Goal: Information Seeking & Learning: Learn about a topic

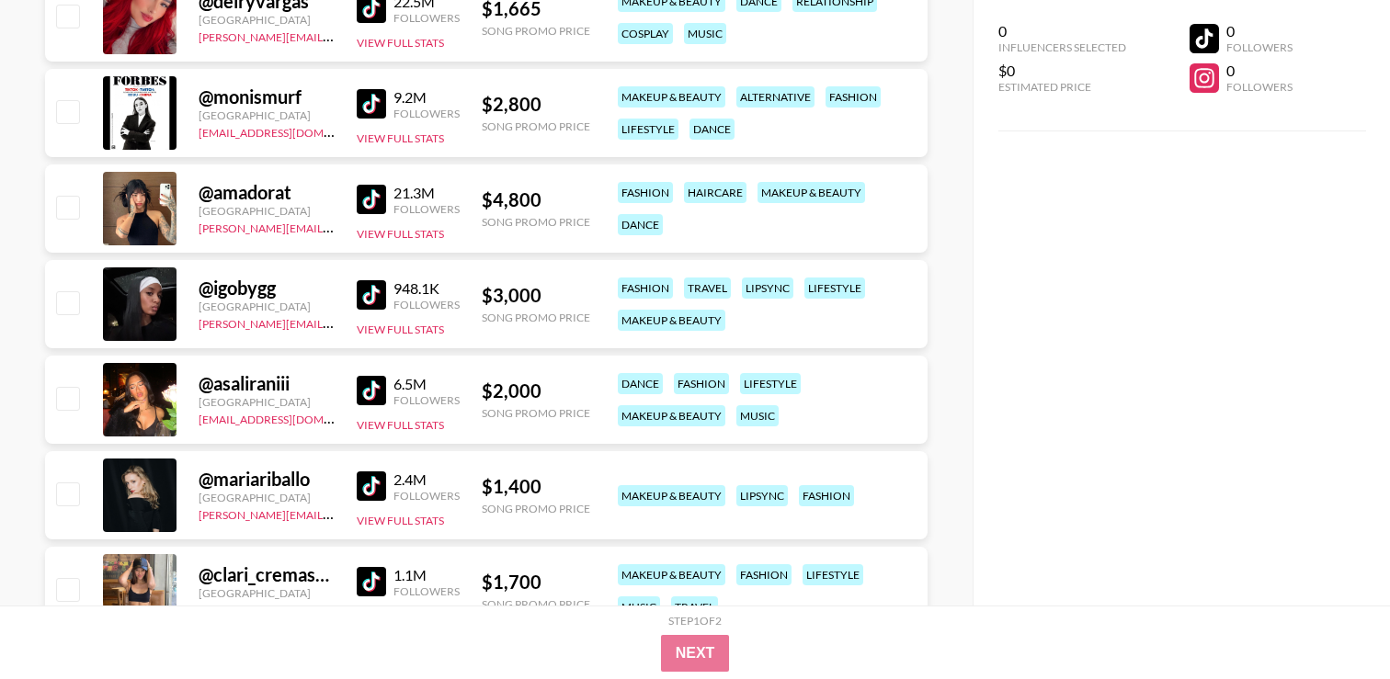
scroll to position [3979, 0]
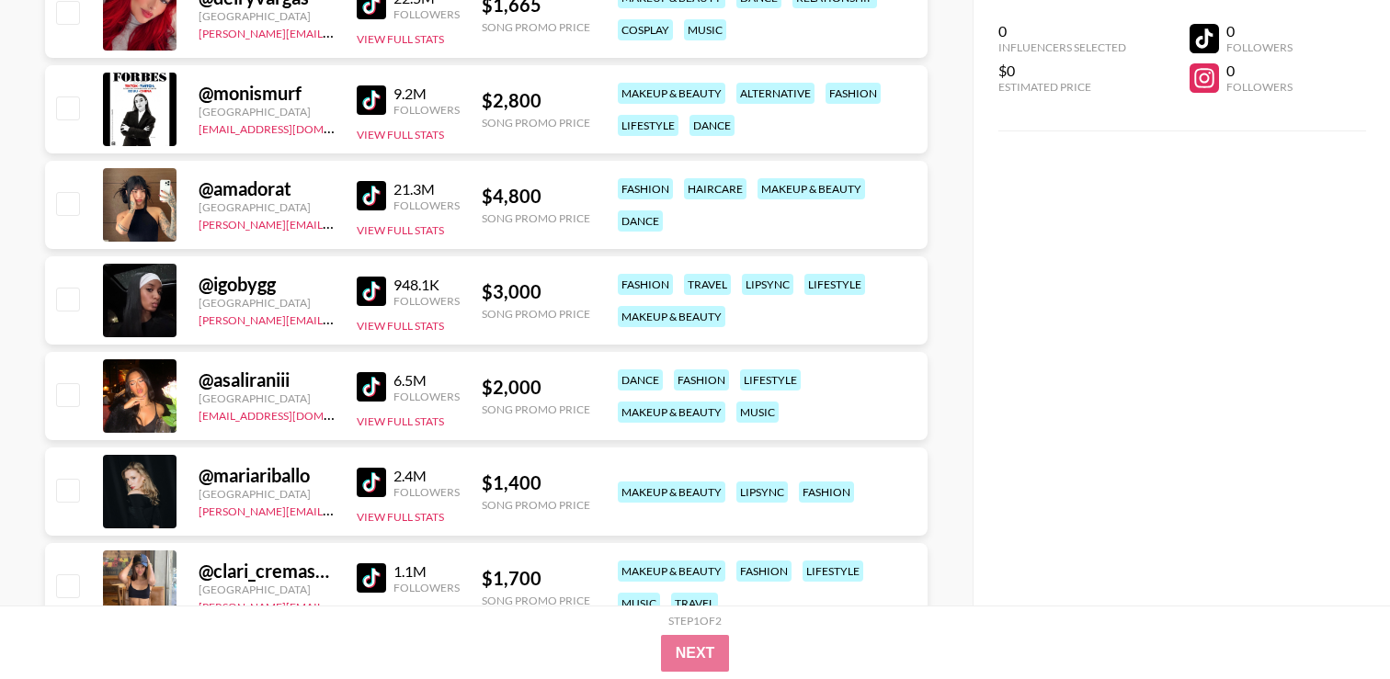
click at [377, 200] on img at bounding box center [371, 195] width 29 height 29
click at [378, 303] on img at bounding box center [371, 291] width 29 height 29
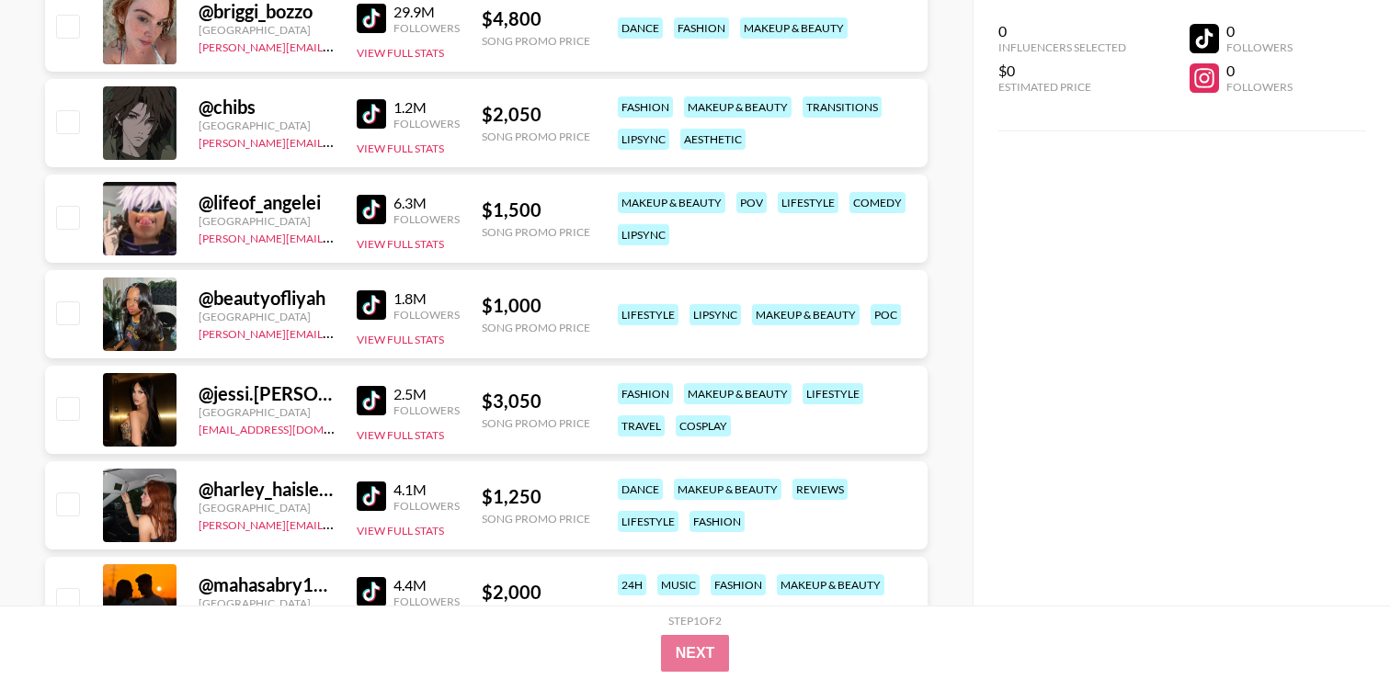
scroll to position [5508, 0]
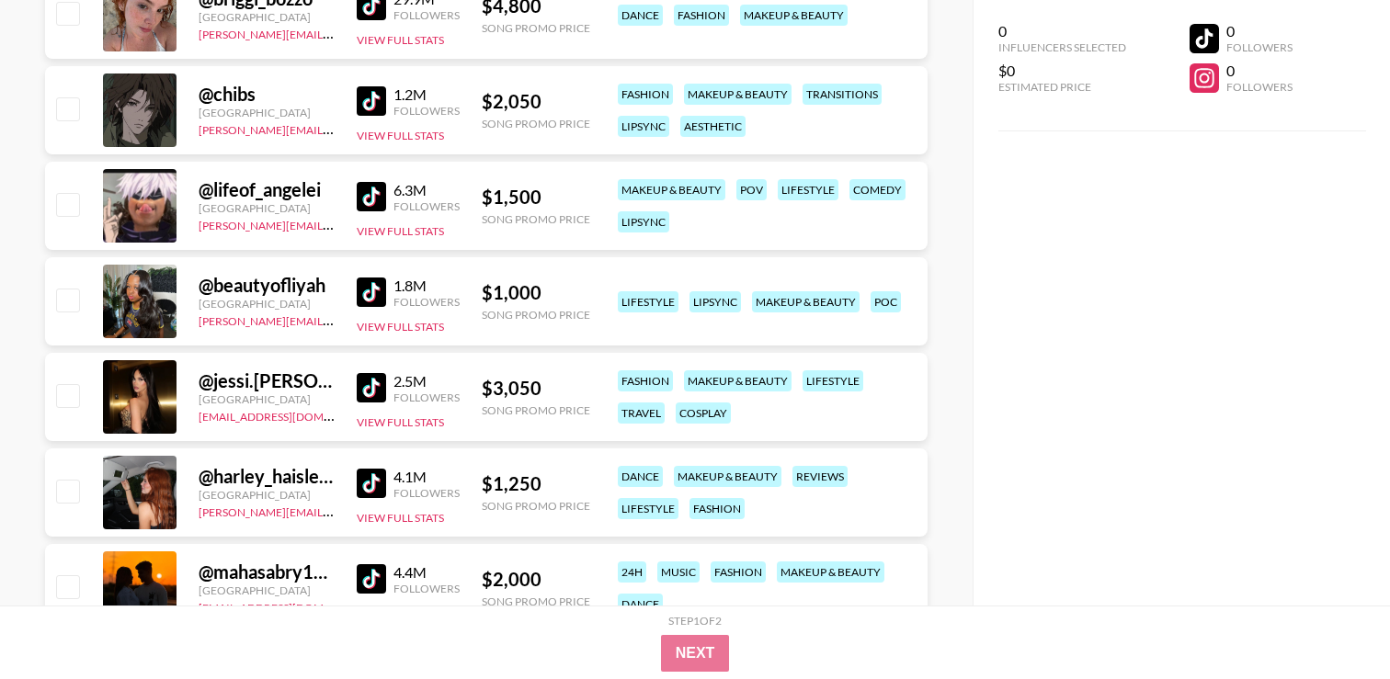
click at [387, 288] on link at bounding box center [375, 292] width 37 height 29
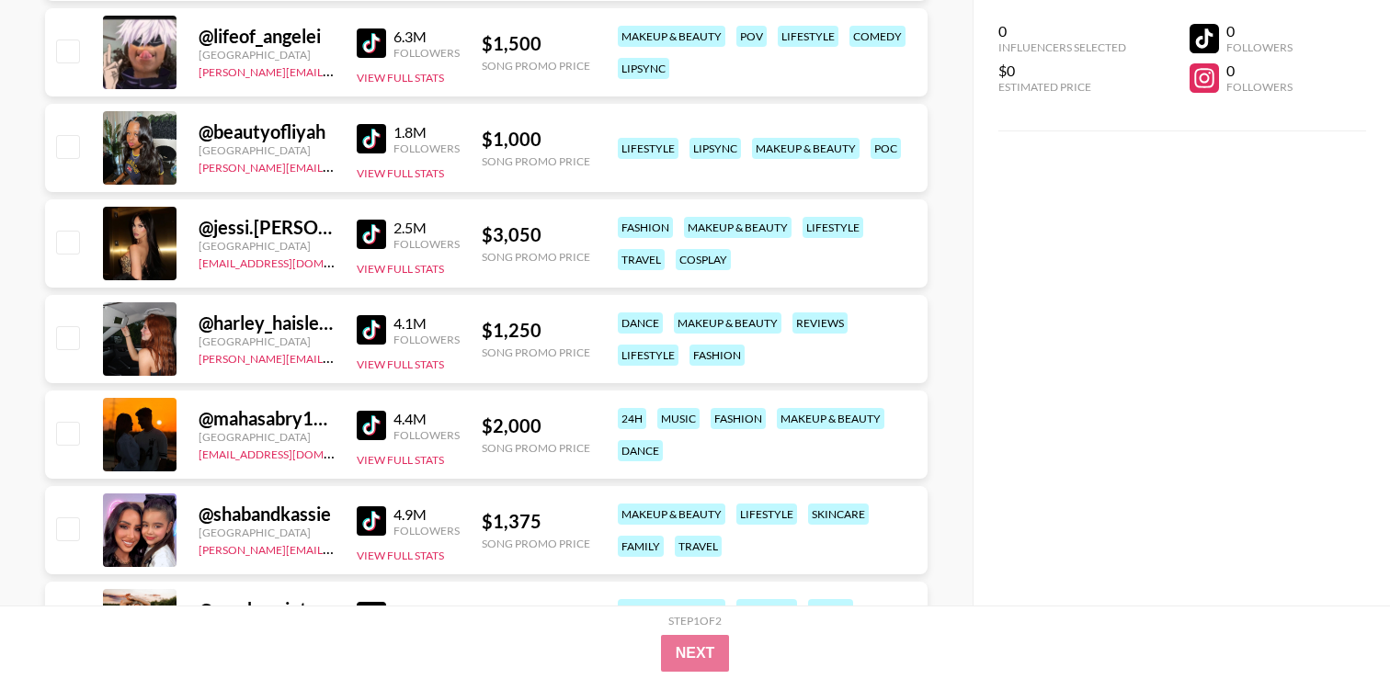
scroll to position [5663, 0]
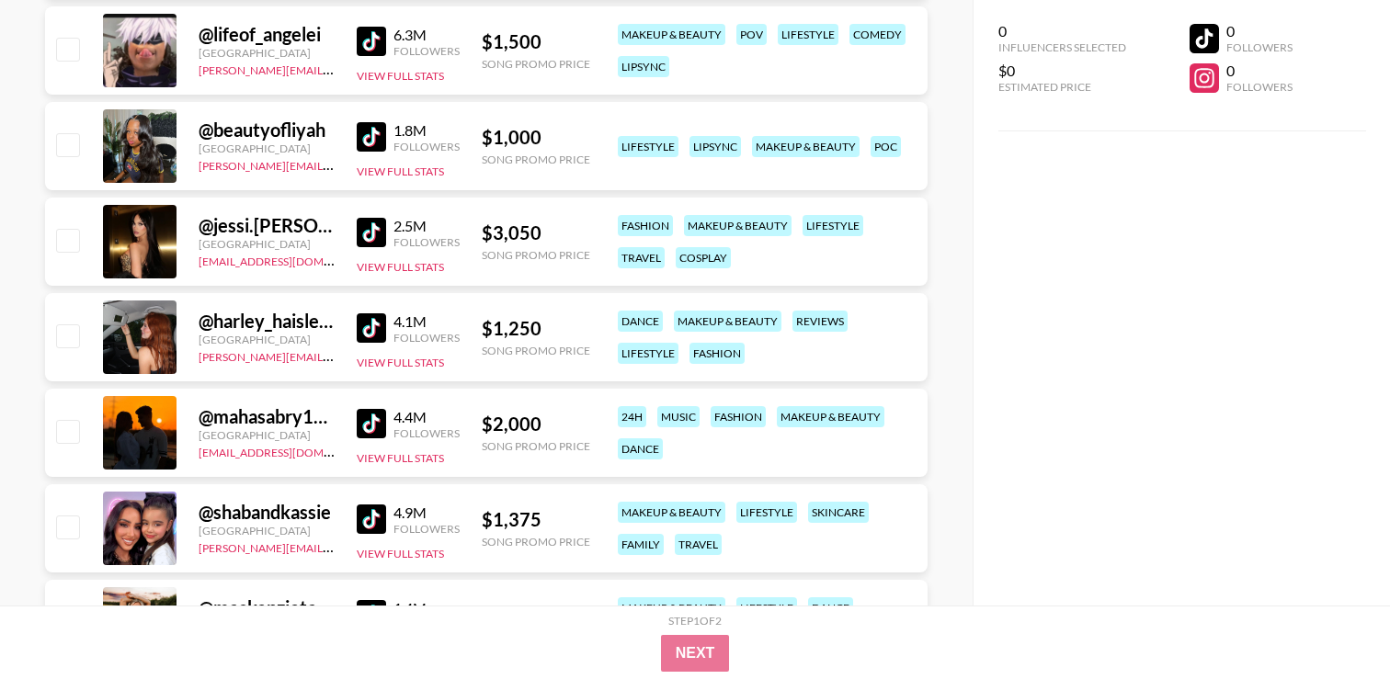
click at [384, 238] on img at bounding box center [371, 232] width 29 height 29
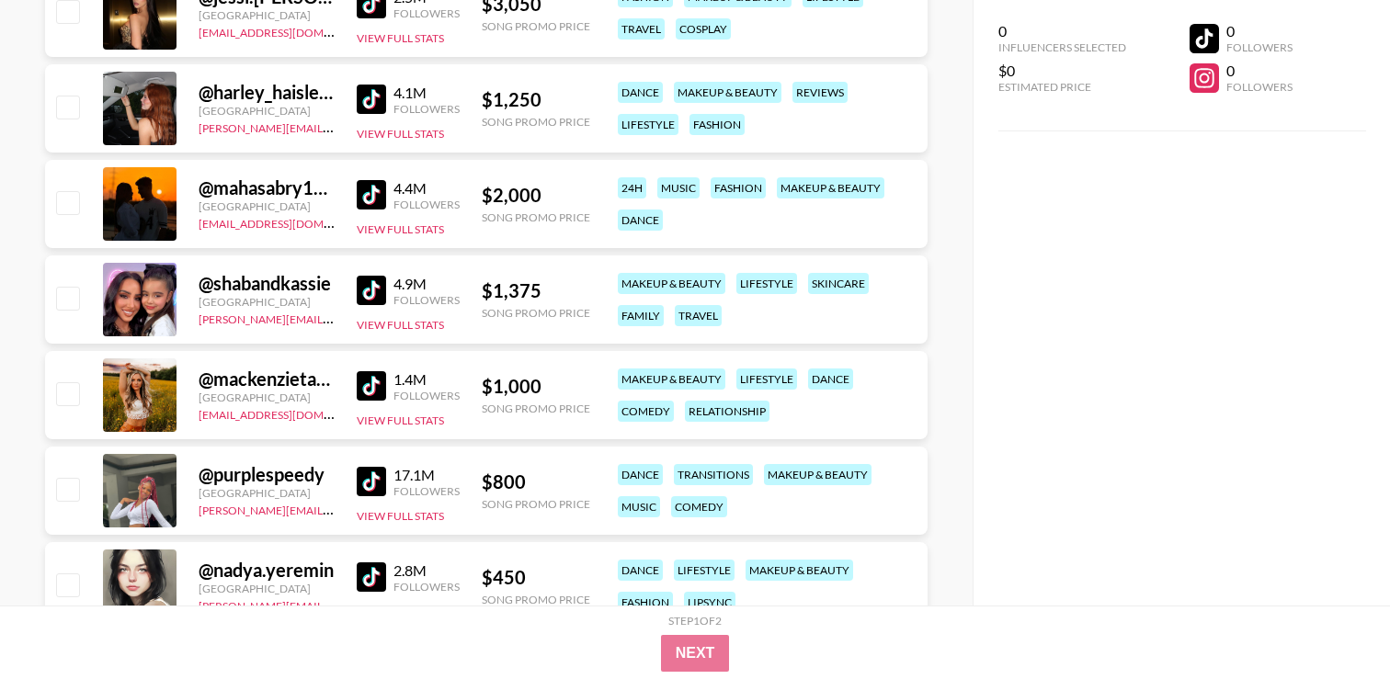
scroll to position [5890, 0]
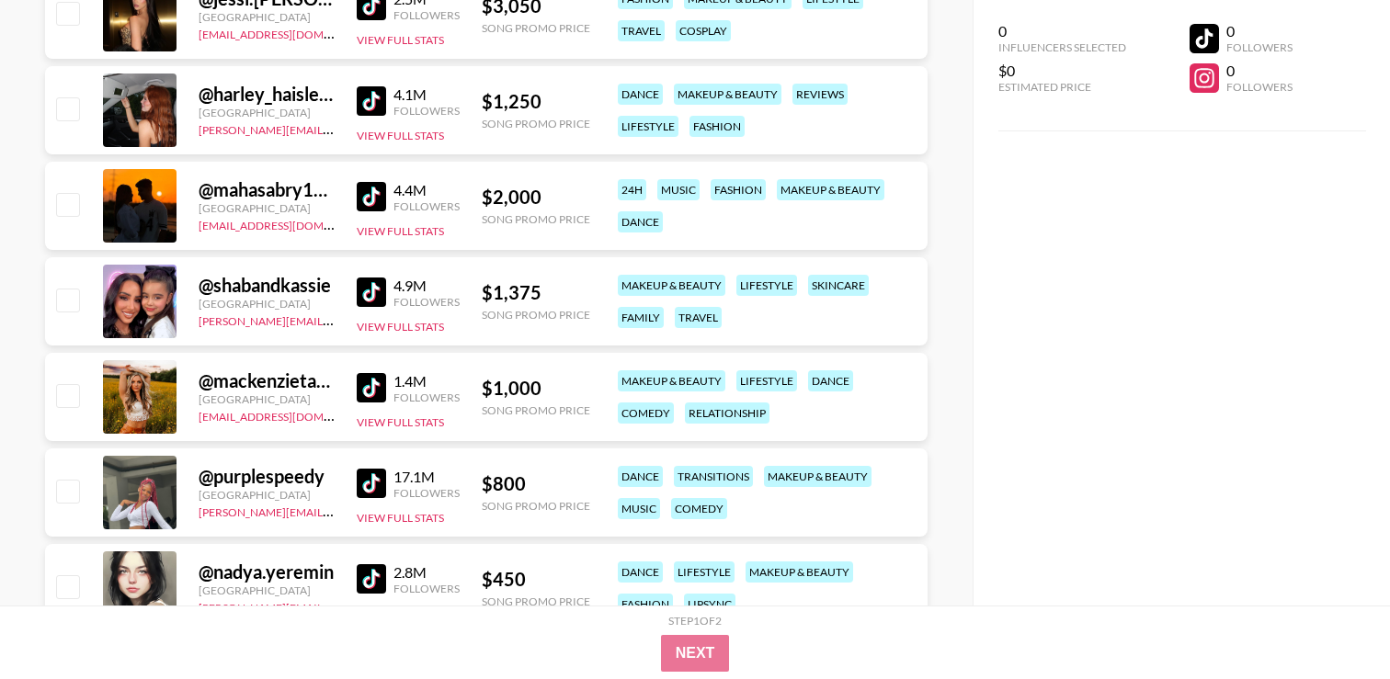
click at [345, 389] on div "@ mackenzietaylord [GEOGRAPHIC_DATA] [EMAIL_ADDRESS][DOMAIN_NAME] 1.4M Follower…" at bounding box center [486, 397] width 882 height 88
click at [369, 388] on img at bounding box center [371, 387] width 29 height 29
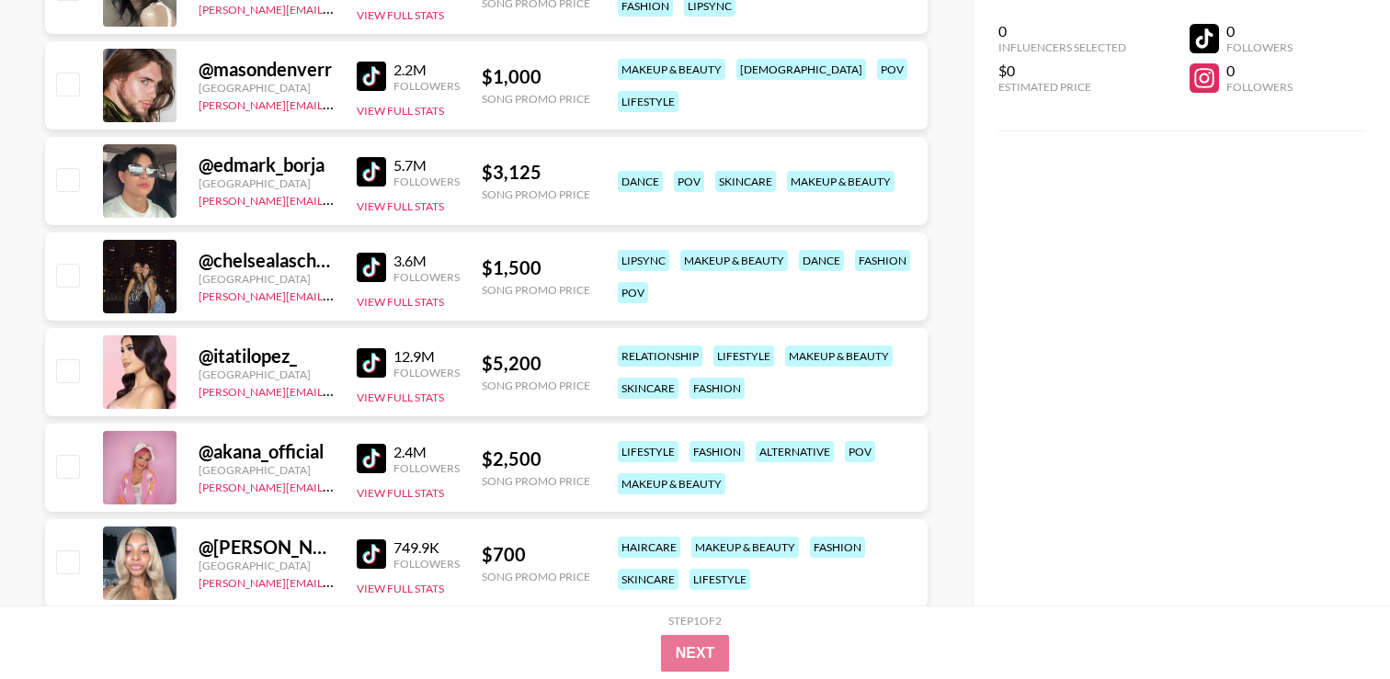
scroll to position [6490, 0]
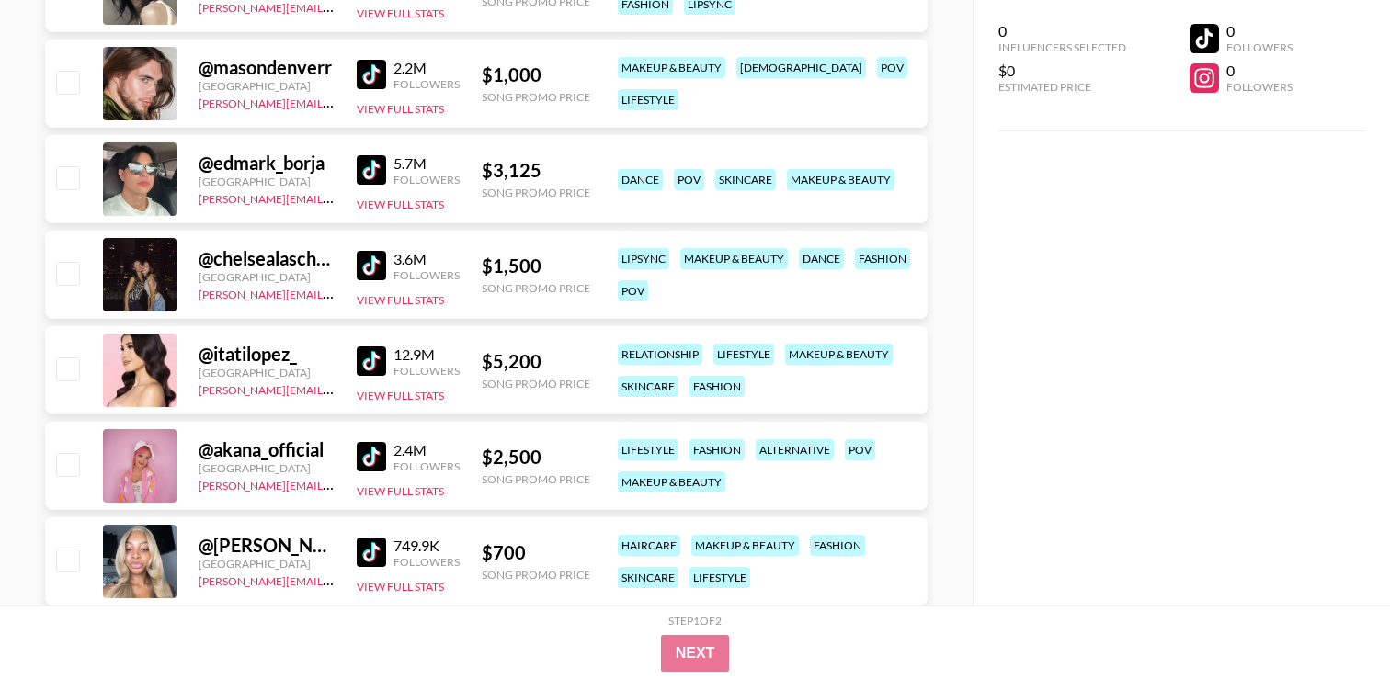
click at [370, 356] on img at bounding box center [371, 360] width 29 height 29
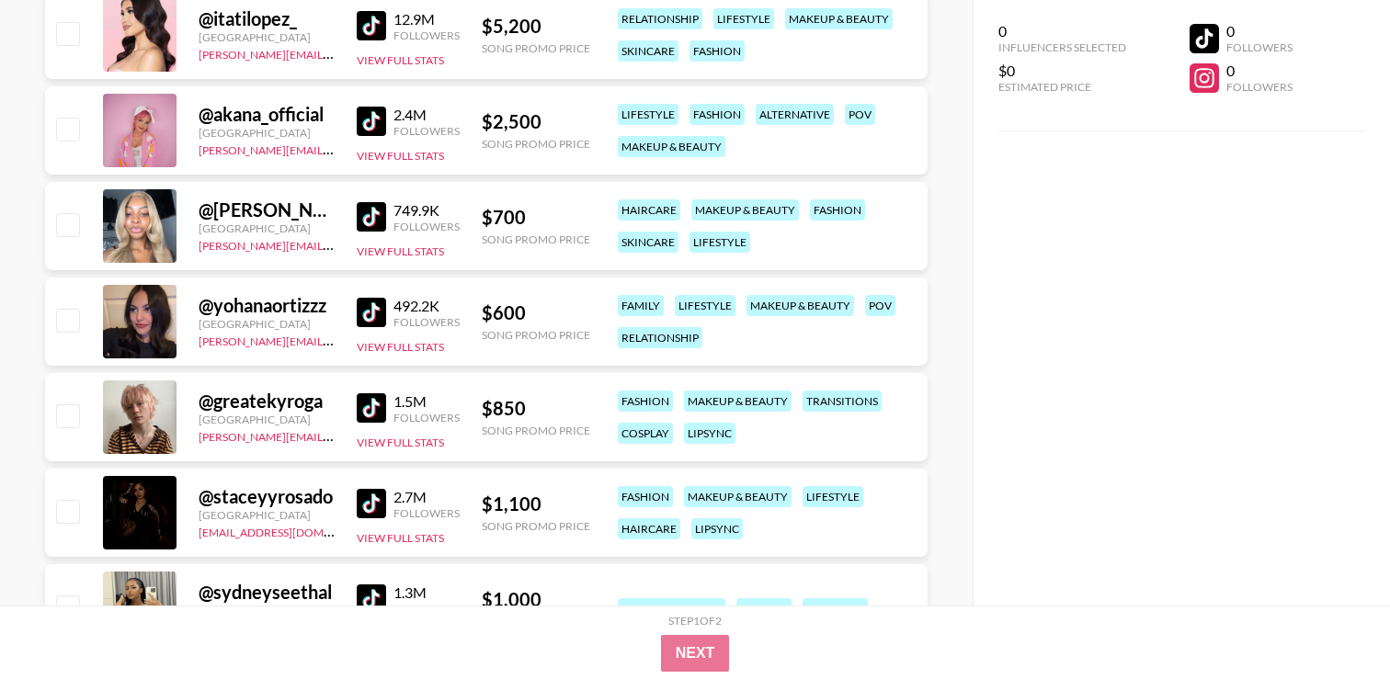
scroll to position [6827, 0]
click at [376, 224] on img at bounding box center [371, 215] width 29 height 29
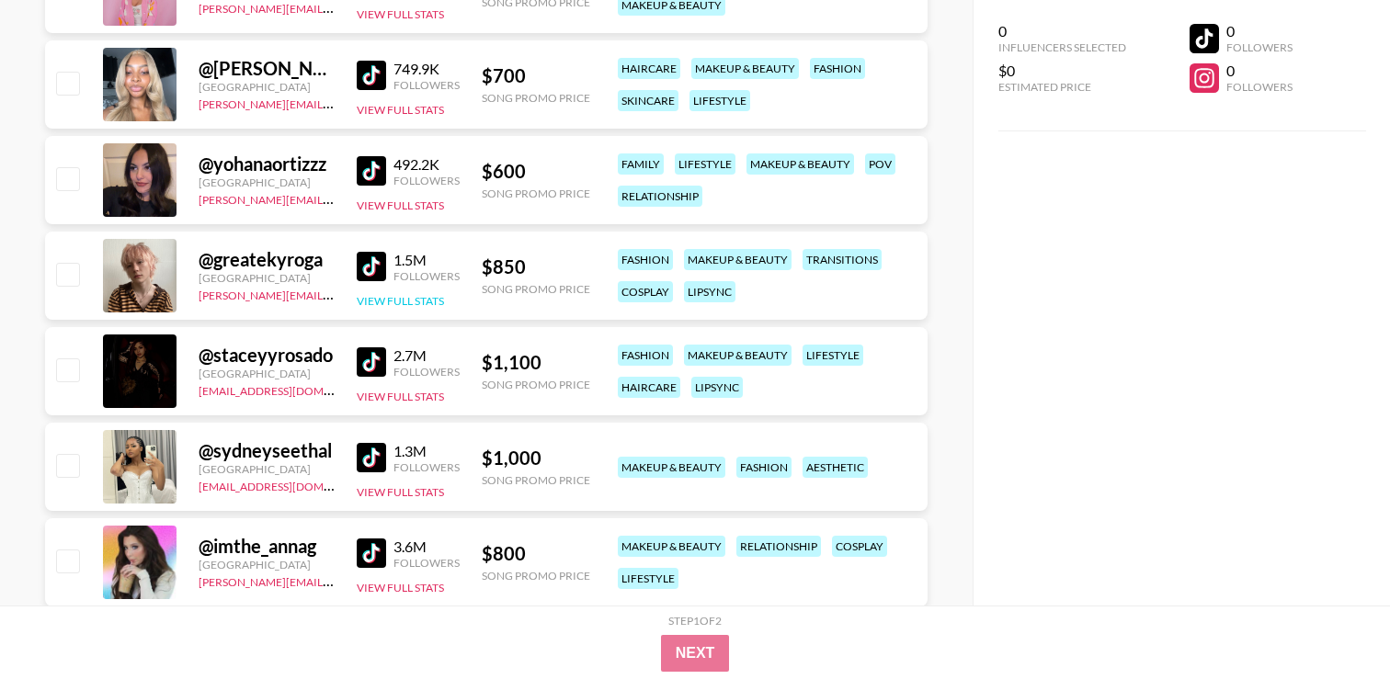
scroll to position [6979, 0]
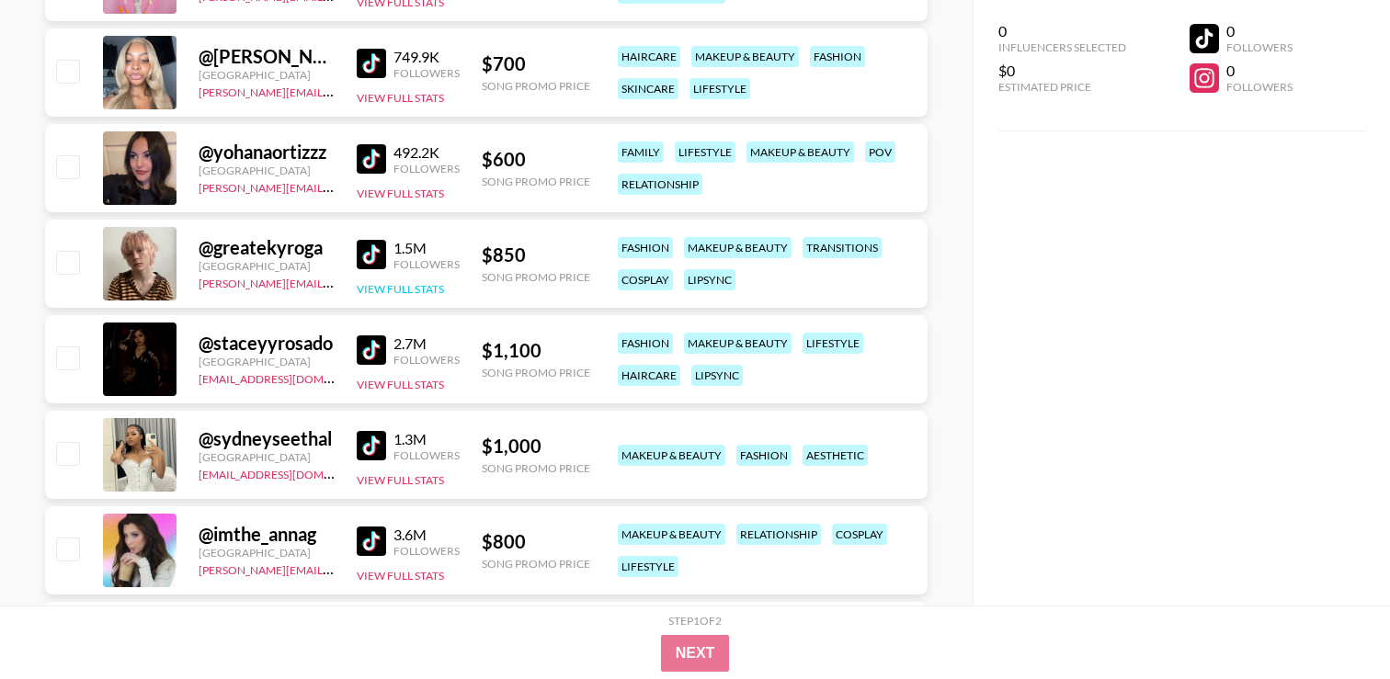
click at [388, 447] on link at bounding box center [375, 445] width 37 height 29
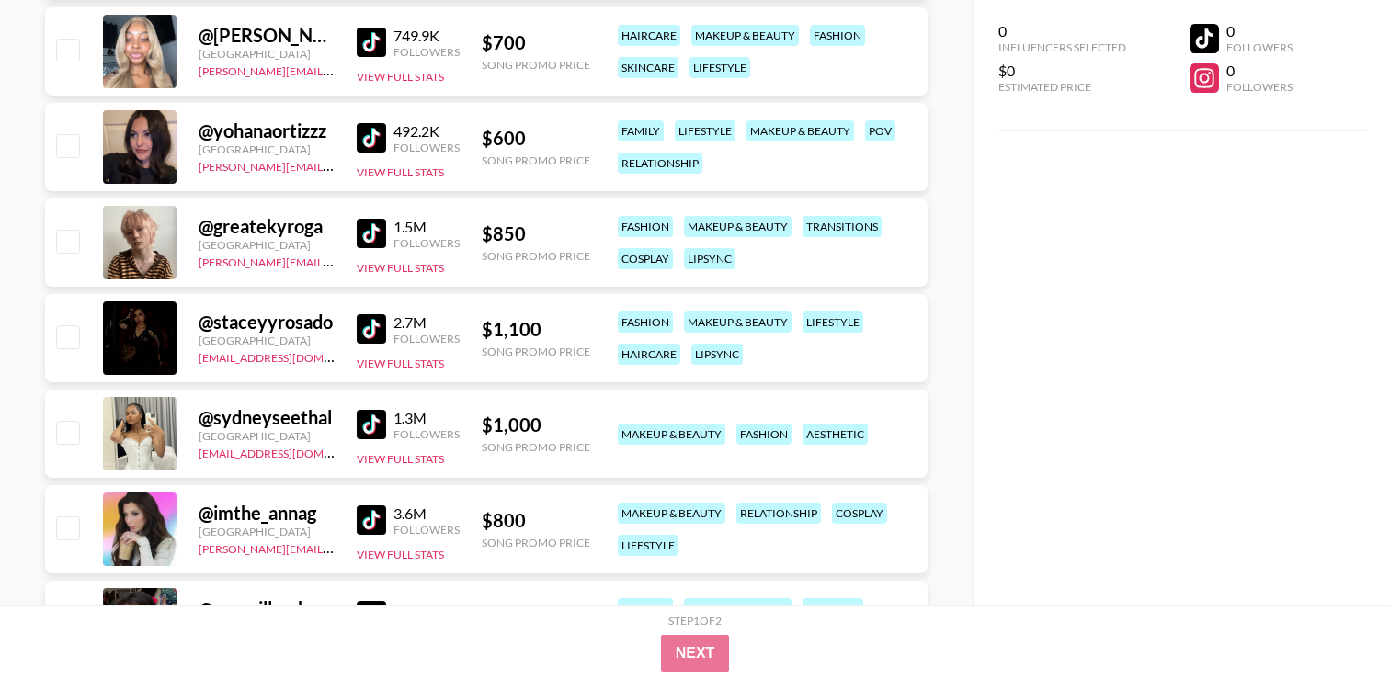
click at [374, 328] on img at bounding box center [371, 328] width 29 height 29
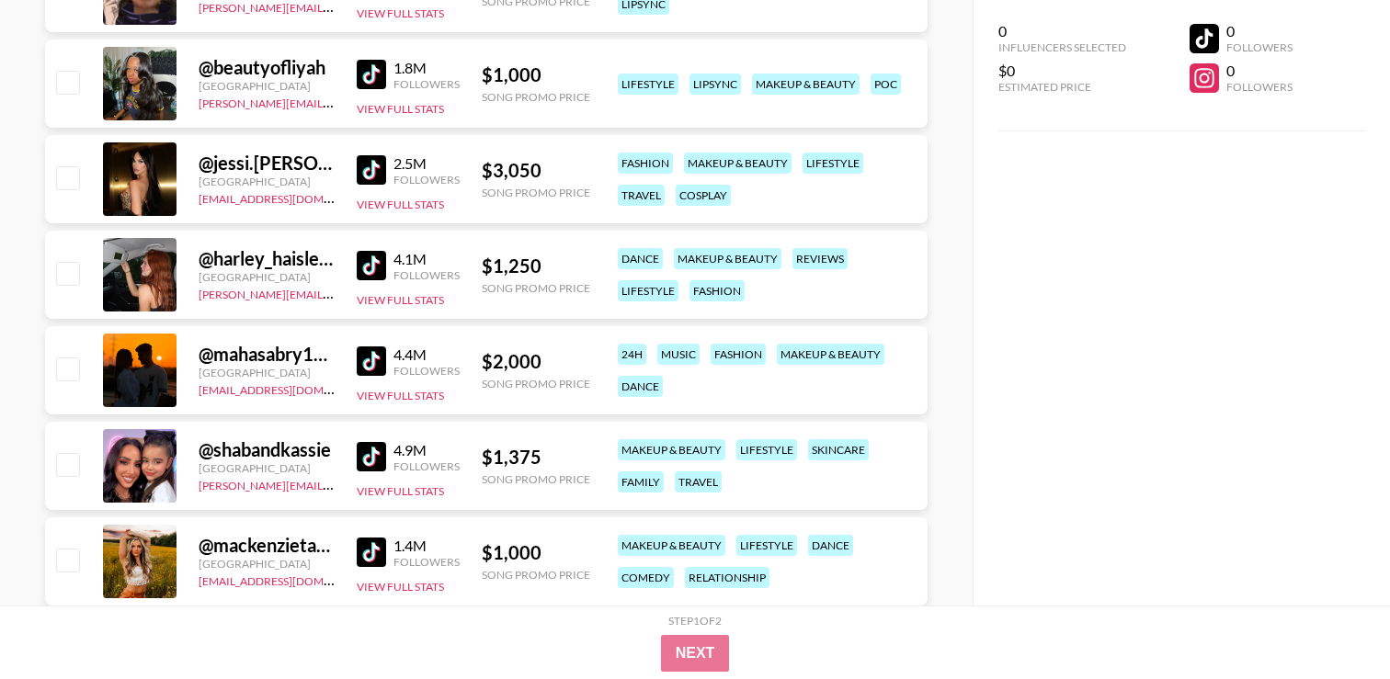
scroll to position [5870, 0]
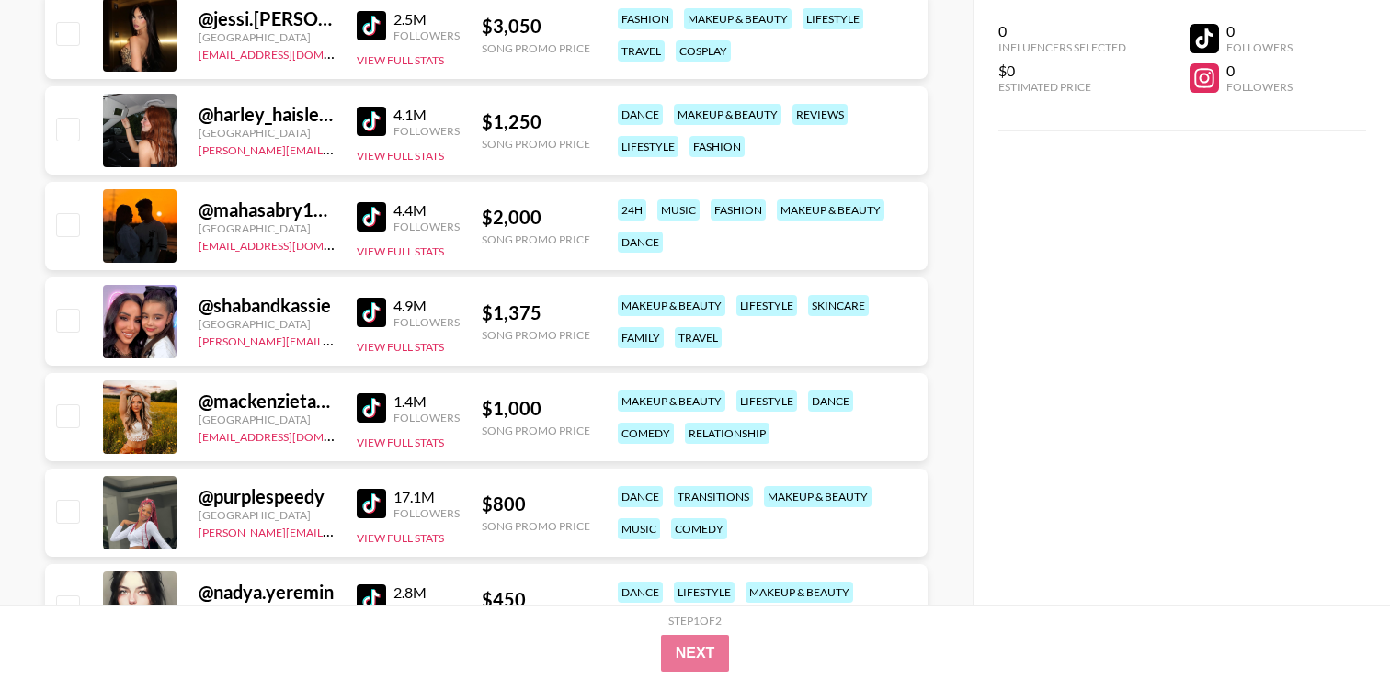
click at [524, 206] on div "$ 2,000" at bounding box center [536, 217] width 108 height 23
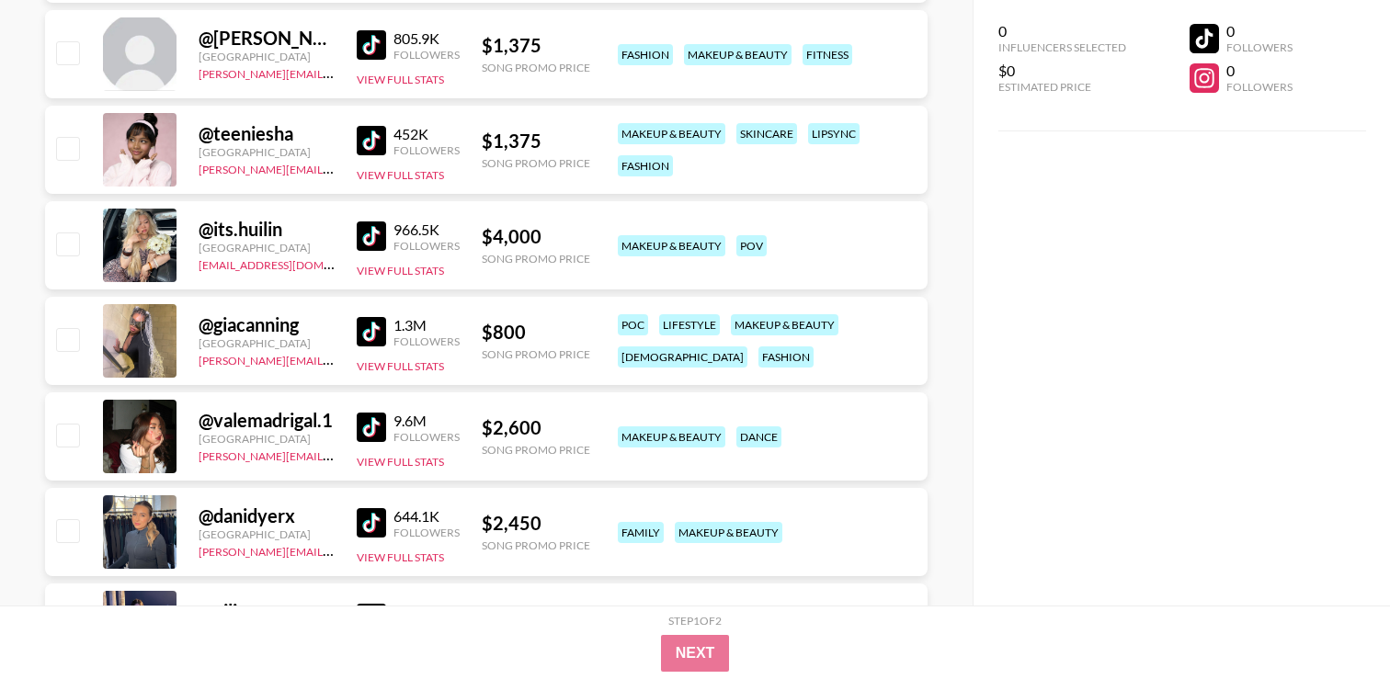
scroll to position [7894, 0]
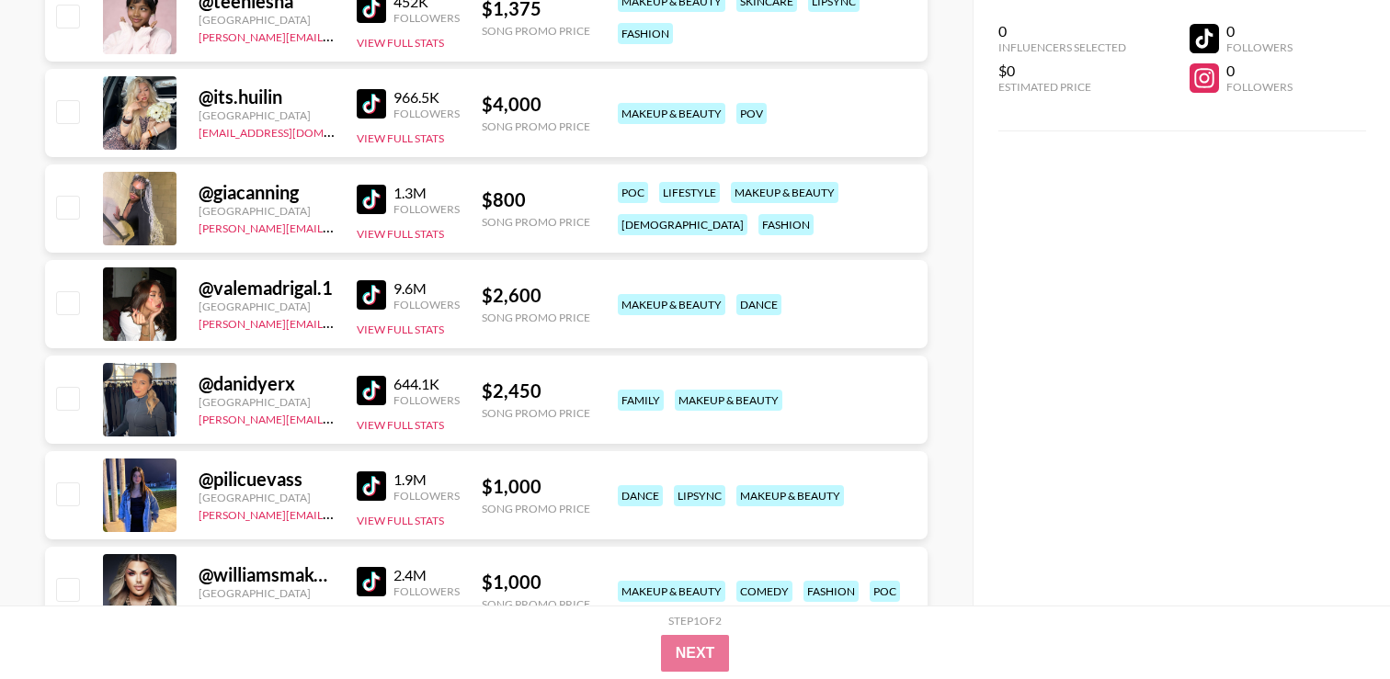
click at [371, 108] on img at bounding box center [371, 103] width 29 height 29
click at [496, 226] on div "Song Promo Price" at bounding box center [536, 222] width 108 height 14
click at [380, 191] on img at bounding box center [371, 199] width 29 height 29
click at [526, 305] on div "$ 2,600" at bounding box center [536, 295] width 108 height 23
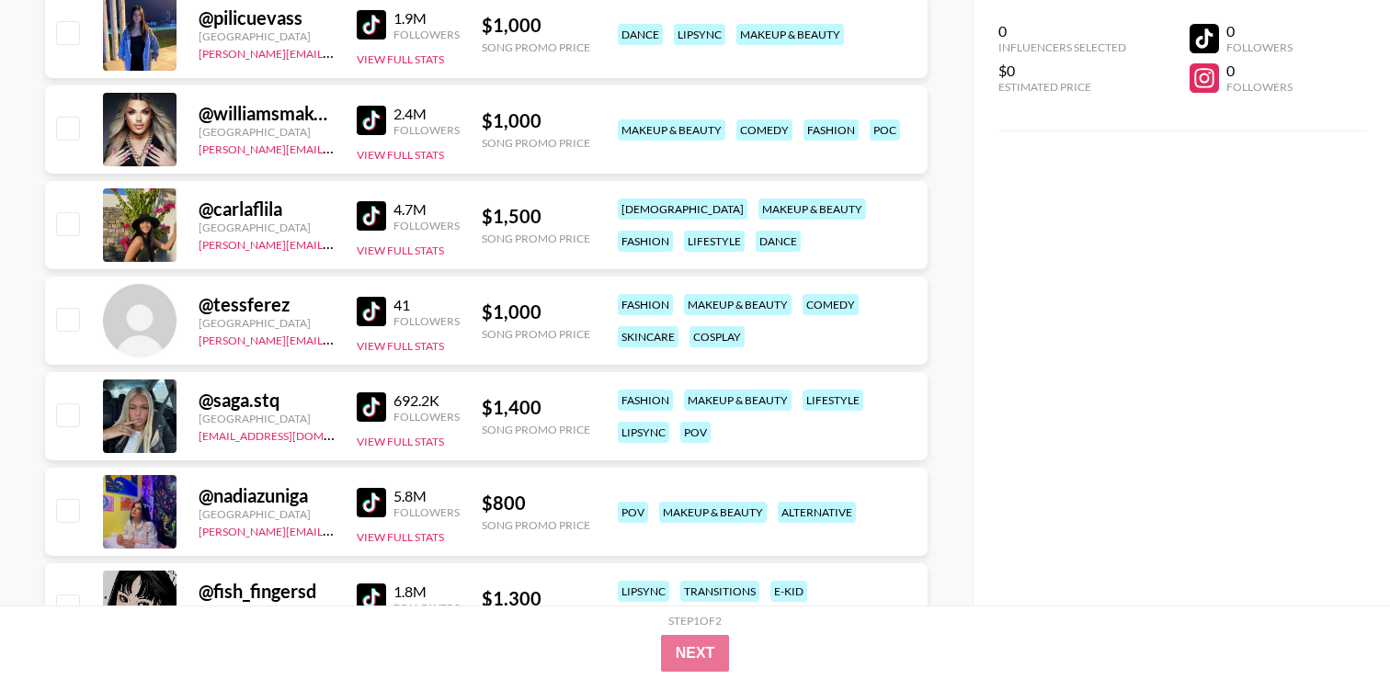
scroll to position [8355, 0]
click at [383, 118] on img at bounding box center [371, 121] width 29 height 29
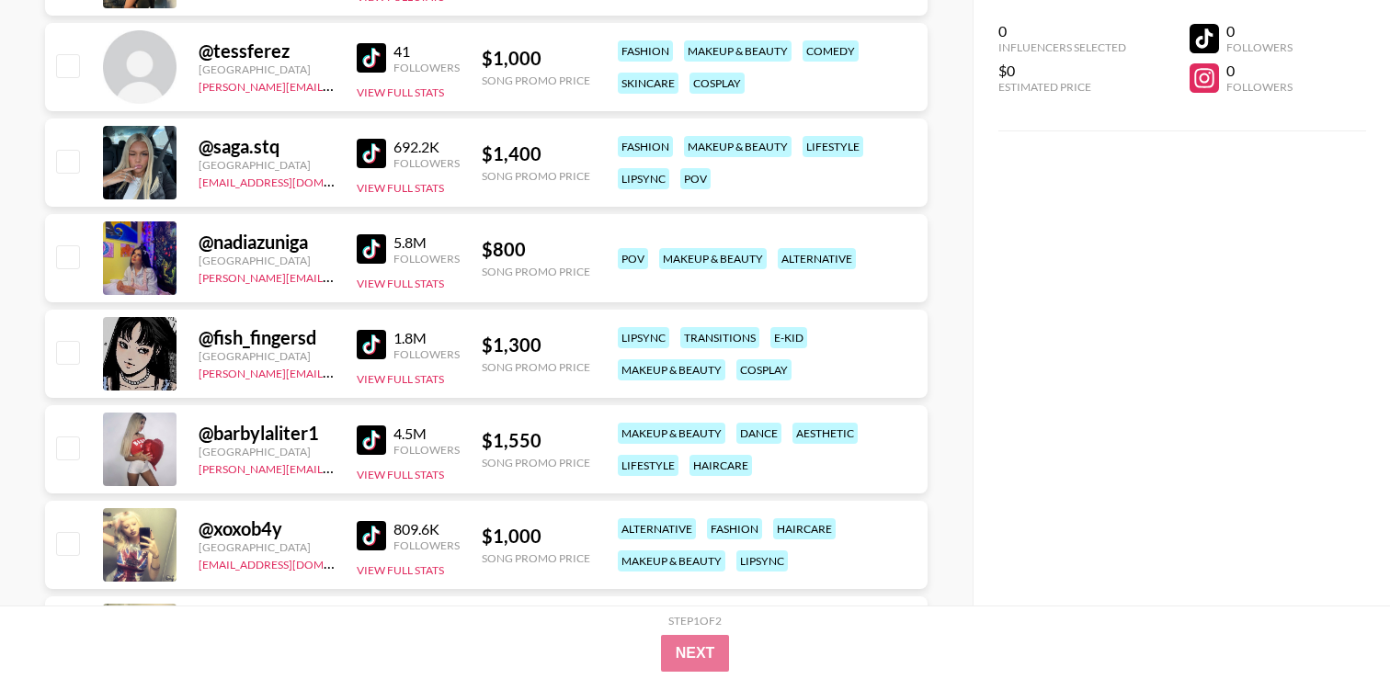
scroll to position [8627, 0]
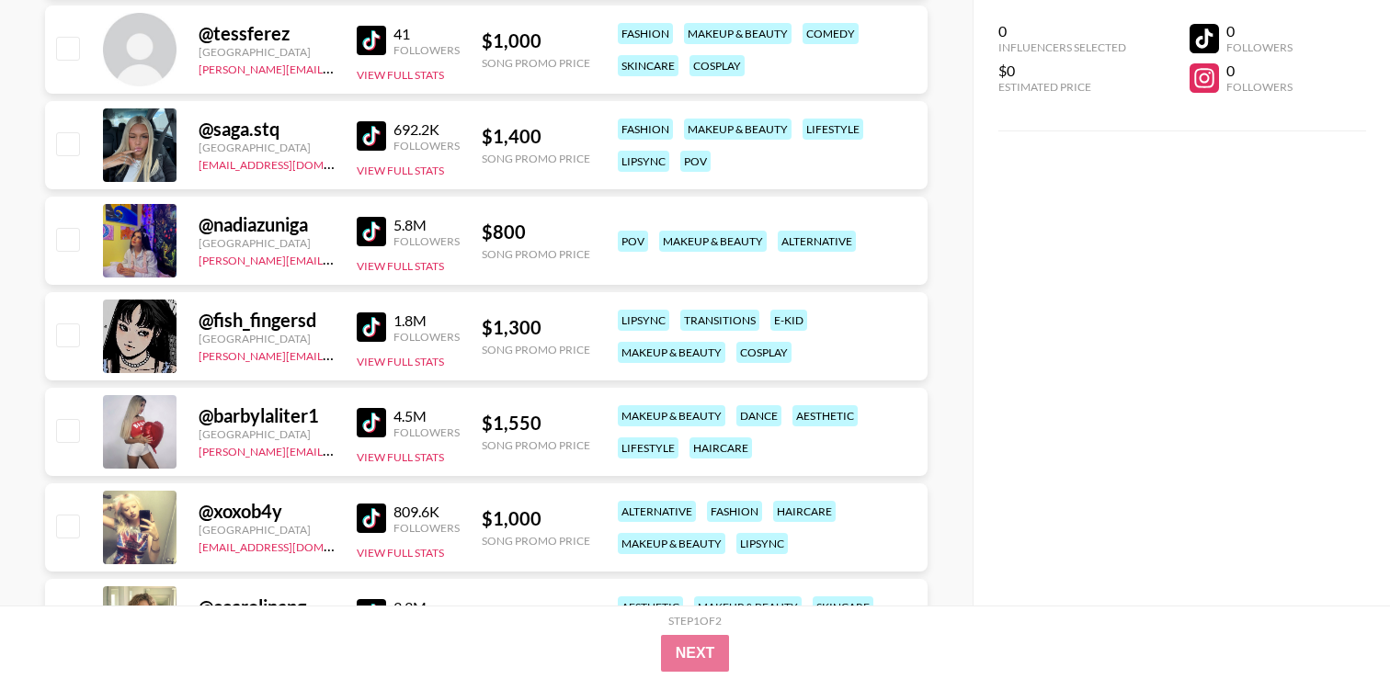
click at [378, 136] on img at bounding box center [371, 135] width 29 height 29
click at [382, 234] on img at bounding box center [371, 231] width 29 height 29
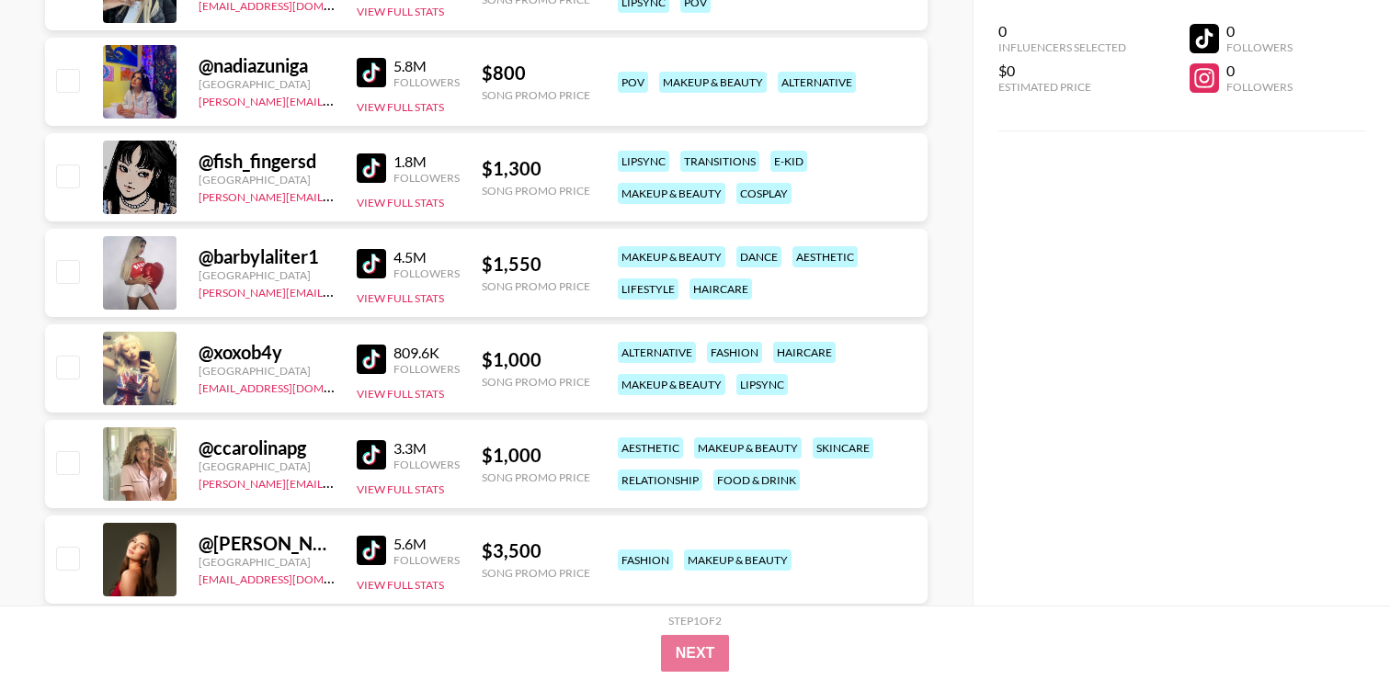
scroll to position [8794, 0]
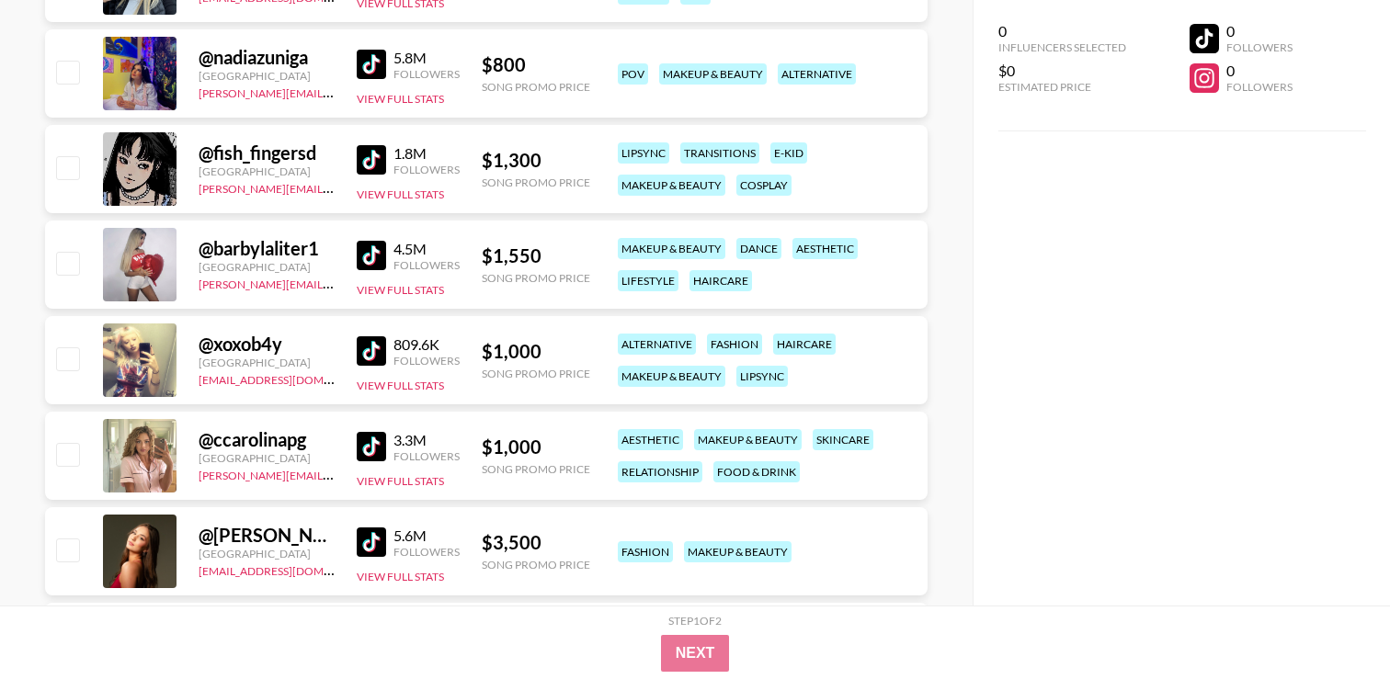
click at [369, 247] on img at bounding box center [371, 255] width 29 height 29
click at [323, 451] on div "[GEOGRAPHIC_DATA]" at bounding box center [267, 458] width 136 height 14
click at [363, 451] on img at bounding box center [371, 446] width 29 height 29
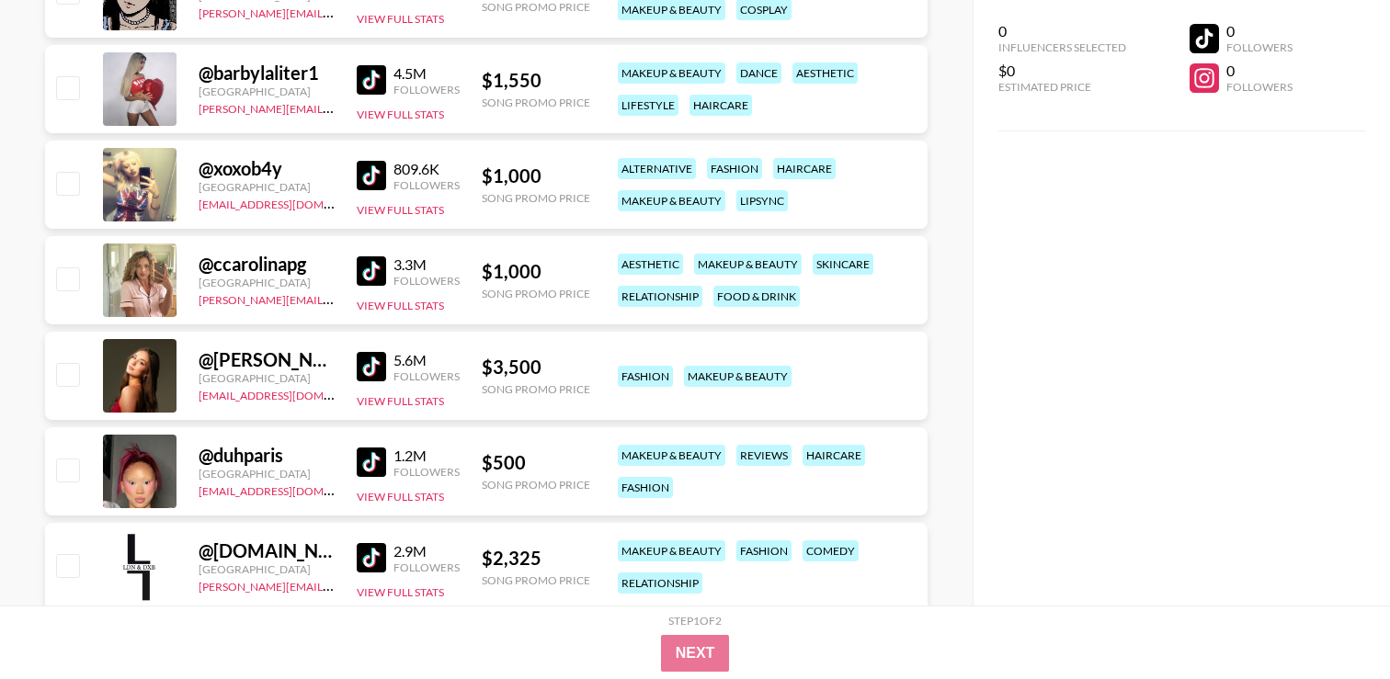
scroll to position [8992, 0]
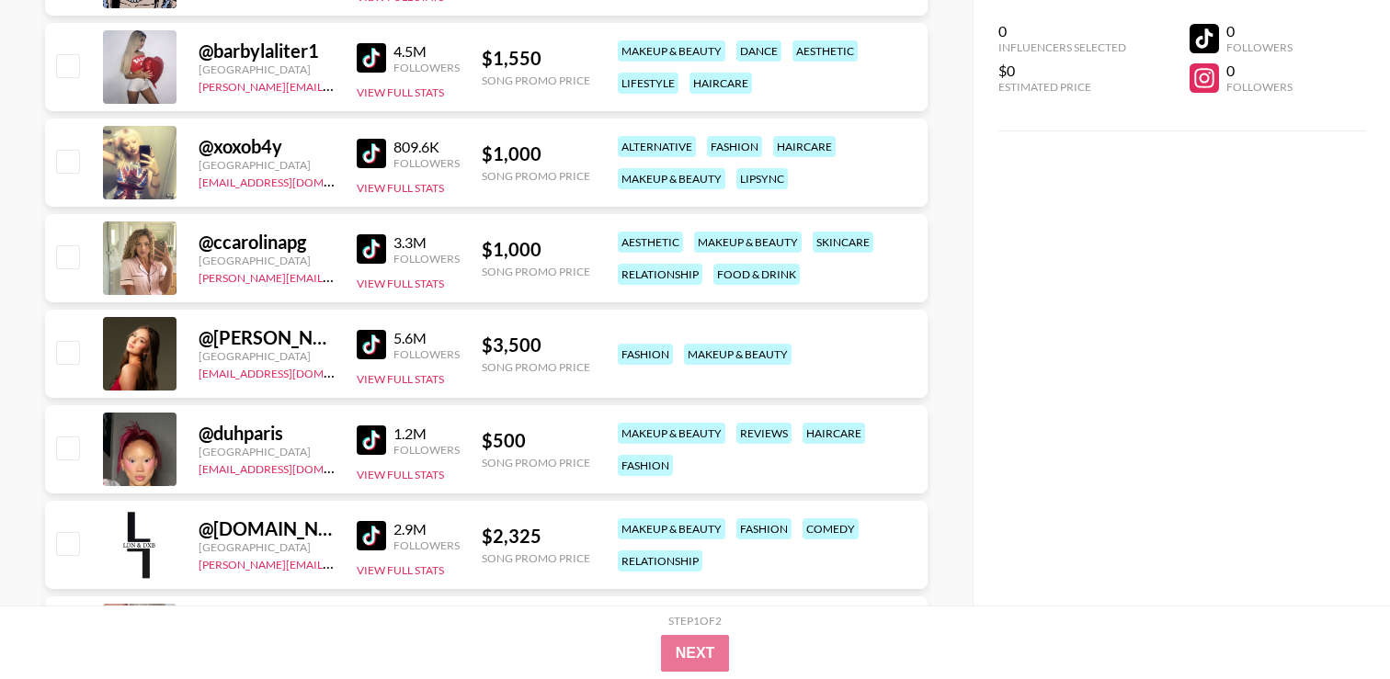
click at [379, 356] on img at bounding box center [371, 344] width 29 height 29
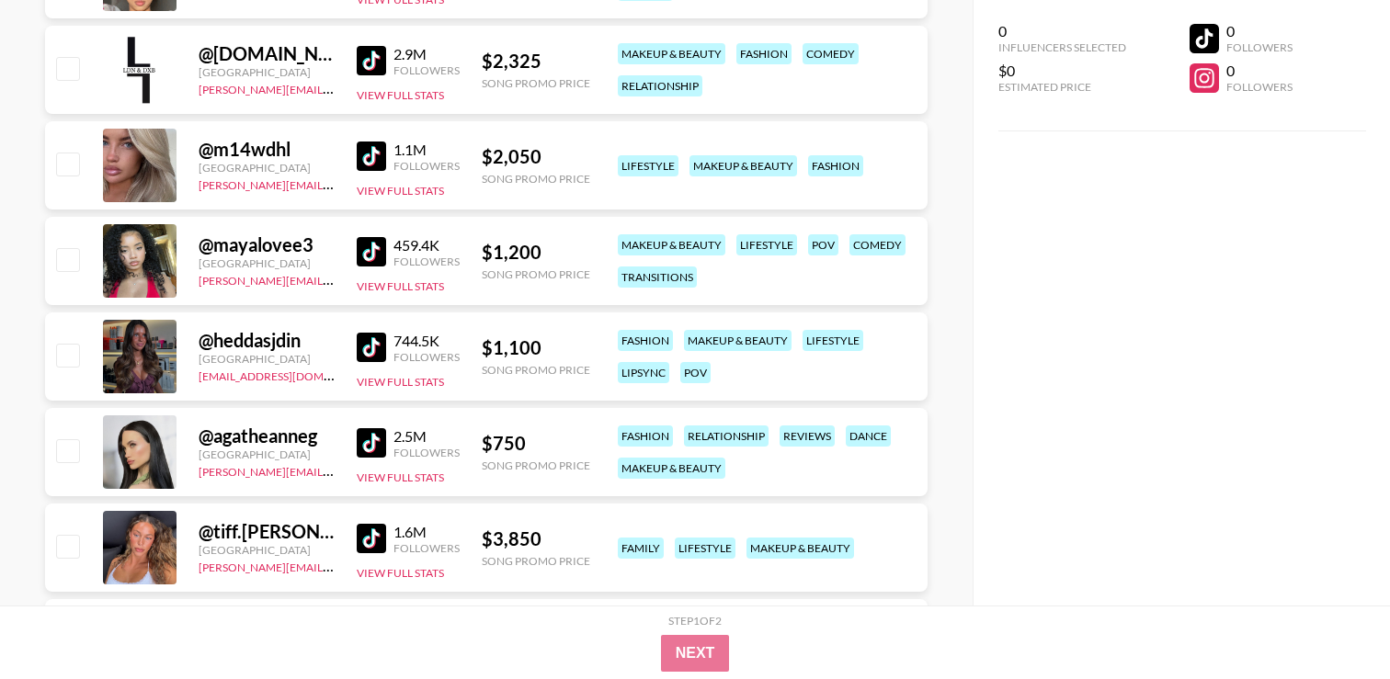
scroll to position [9704, 0]
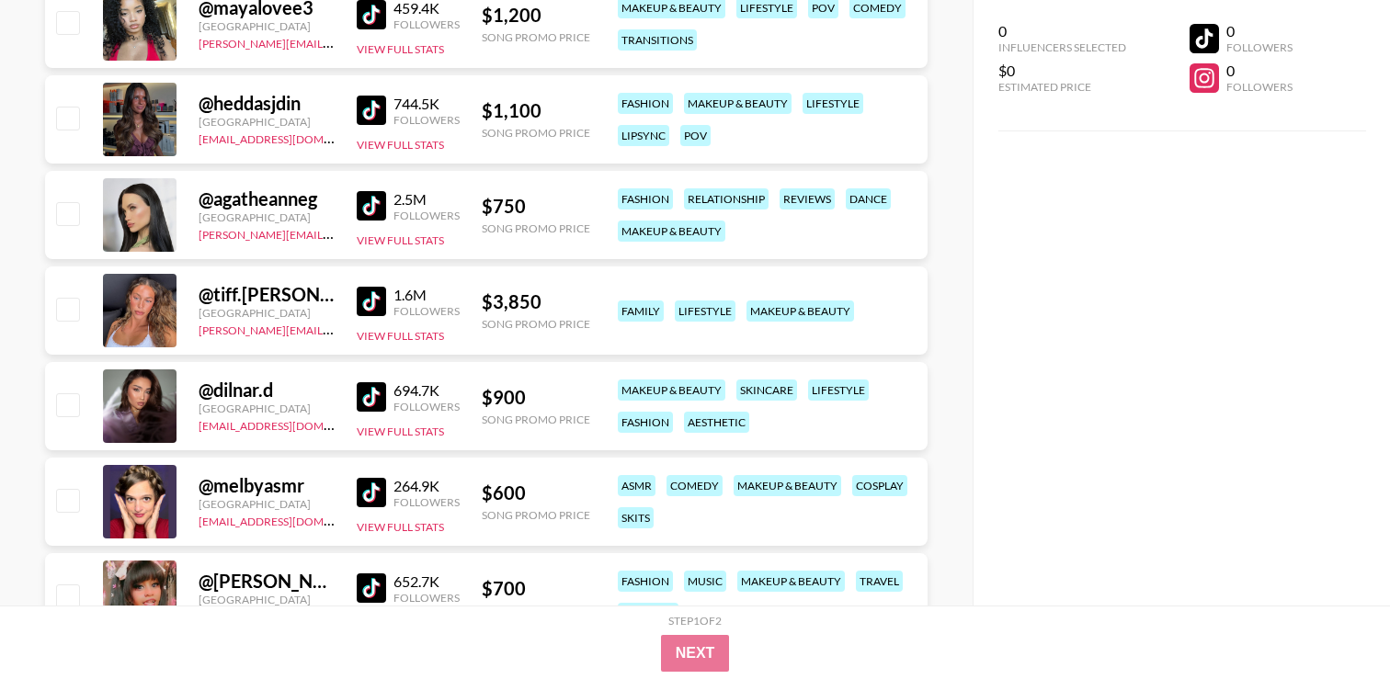
click at [375, 301] on img at bounding box center [371, 301] width 29 height 29
